Goal: Find specific page/section: Find specific page/section

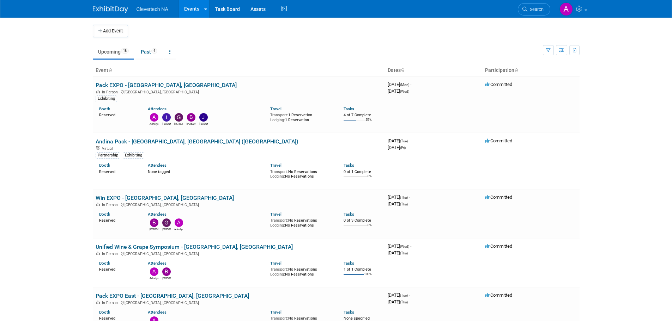
click at [131, 82] on link "Pack EXPO - [GEOGRAPHIC_DATA], [GEOGRAPHIC_DATA]" at bounding box center [166, 85] width 141 height 7
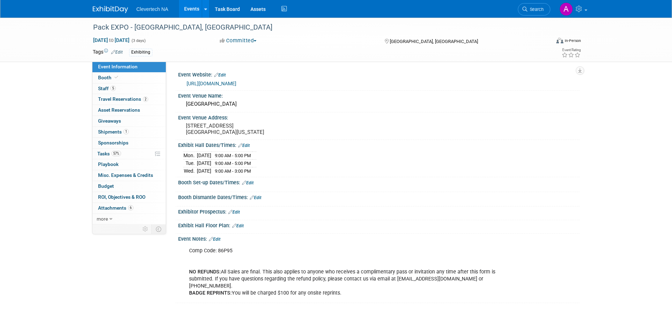
click at [112, 78] on span "Booth" at bounding box center [109, 78] width 22 height 6
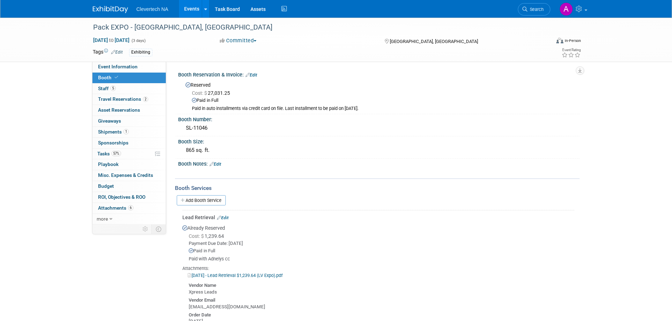
drag, startPoint x: 212, startPoint y: 127, endPoint x: 183, endPoint y: 130, distance: 28.4
click at [183, 130] on div "SL-11046" at bounding box center [378, 128] width 391 height 11
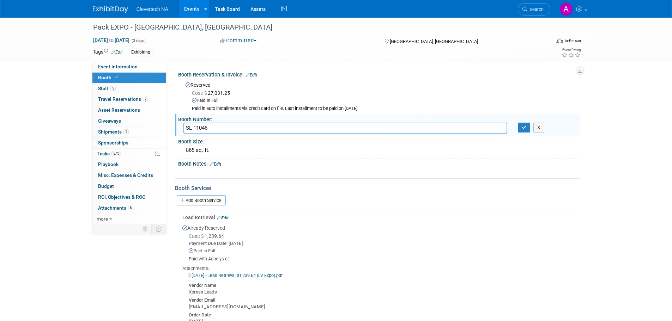
drag, startPoint x: 216, startPoint y: 129, endPoint x: 176, endPoint y: 129, distance: 39.9
click at [176, 129] on div "Booth Number: SL-11046 SL-11046 X" at bounding box center [377, 125] width 405 height 22
click at [321, 163] on div "Booth Notes: Edit" at bounding box center [378, 163] width 401 height 9
